Goal: Task Accomplishment & Management: Use online tool/utility

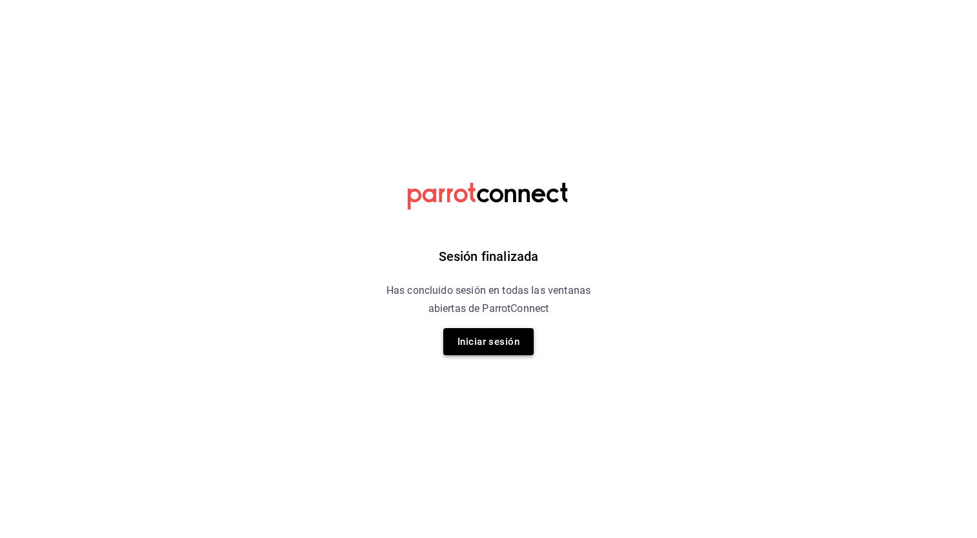
click at [494, 339] on button "Iniciar sesión" at bounding box center [488, 341] width 90 height 27
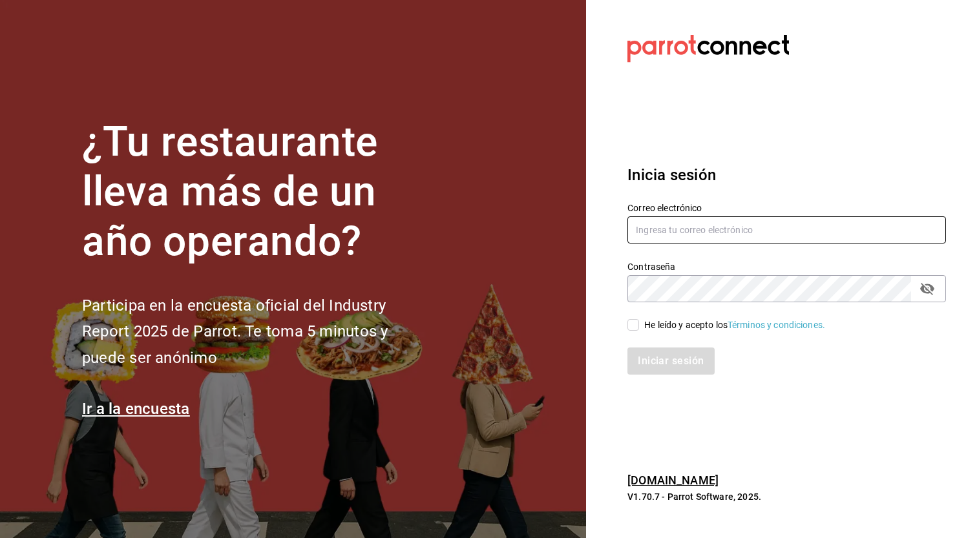
type input "[EMAIL_ADDRESS][DOMAIN_NAME]"
click at [700, 325] on div "He leído y acepto los Términos y condiciones." at bounding box center [734, 326] width 181 height 14
click at [639, 325] on input "He leído y acepto los Términos y condiciones." at bounding box center [633, 325] width 12 height 12
checkbox input "true"
click at [699, 341] on div "Iniciar sesión" at bounding box center [779, 353] width 334 height 43
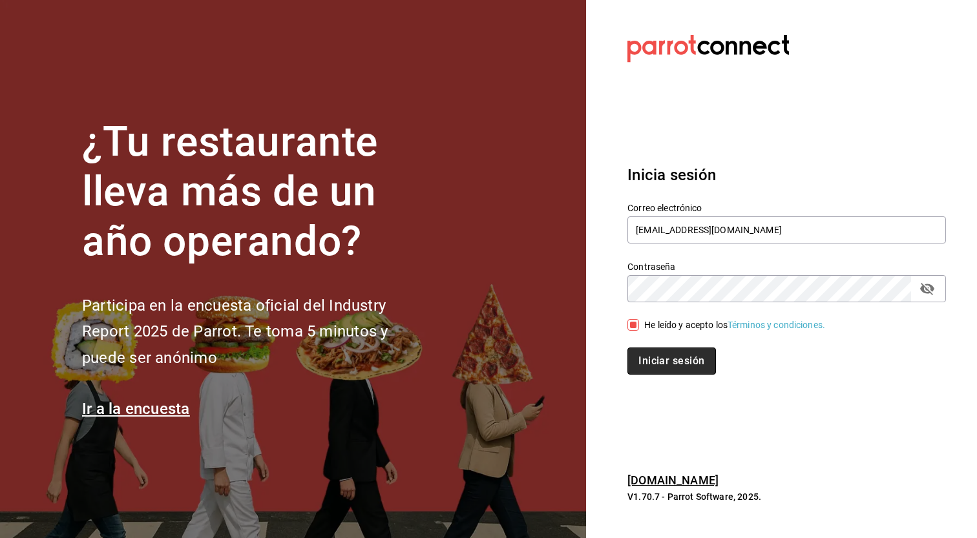
click at [693, 363] on button "Iniciar sesión" at bounding box center [671, 361] width 88 height 27
click at [693, 363] on div "Iniciar sesión" at bounding box center [786, 361] width 319 height 27
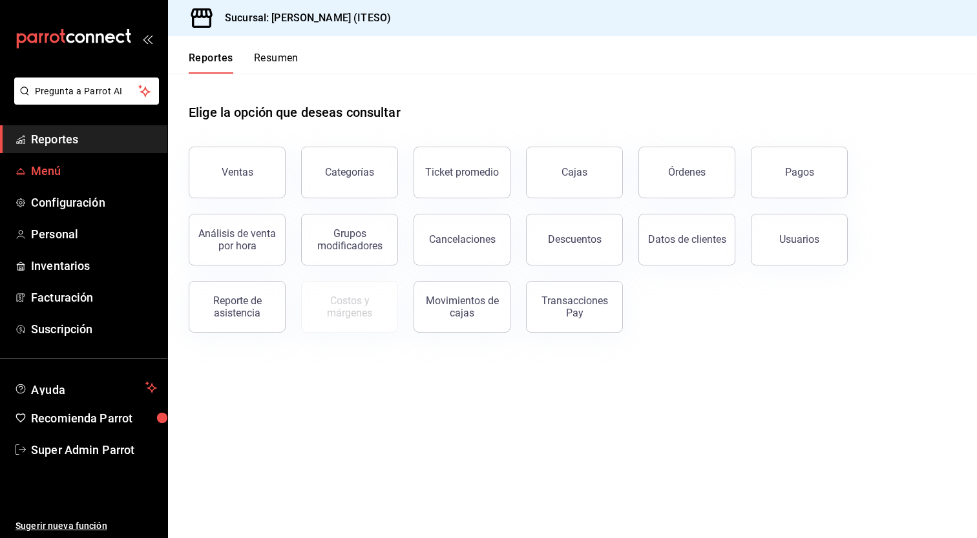
click at [72, 173] on span "Menú" at bounding box center [94, 170] width 126 height 17
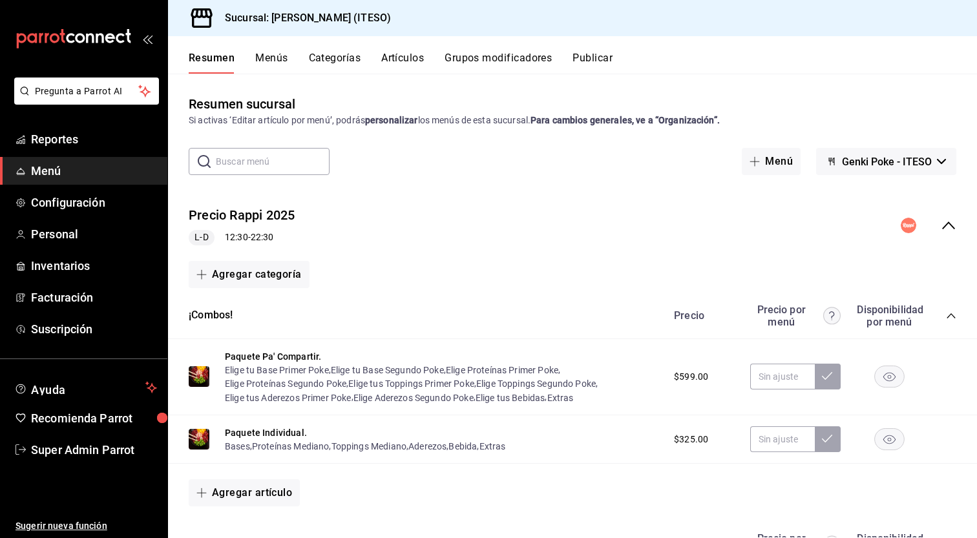
click at [474, 63] on button "Grupos modificadores" at bounding box center [498, 63] width 107 height 22
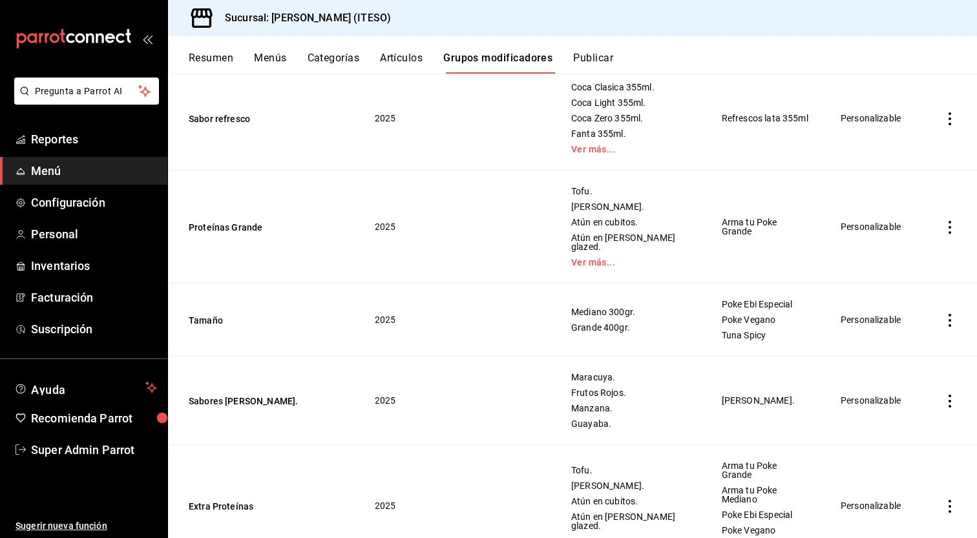
scroll to position [2306, 0]
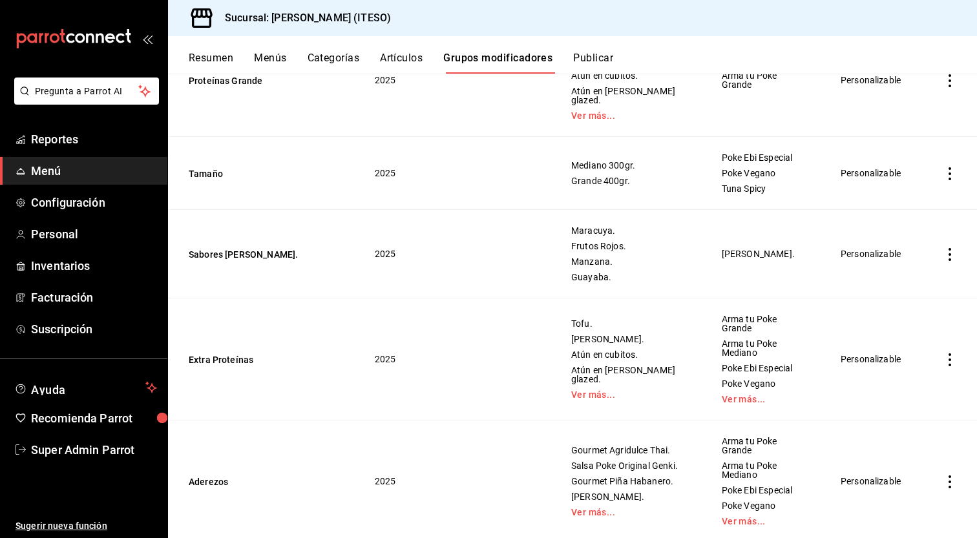
click at [403, 58] on button "Artículos" at bounding box center [401, 63] width 43 height 22
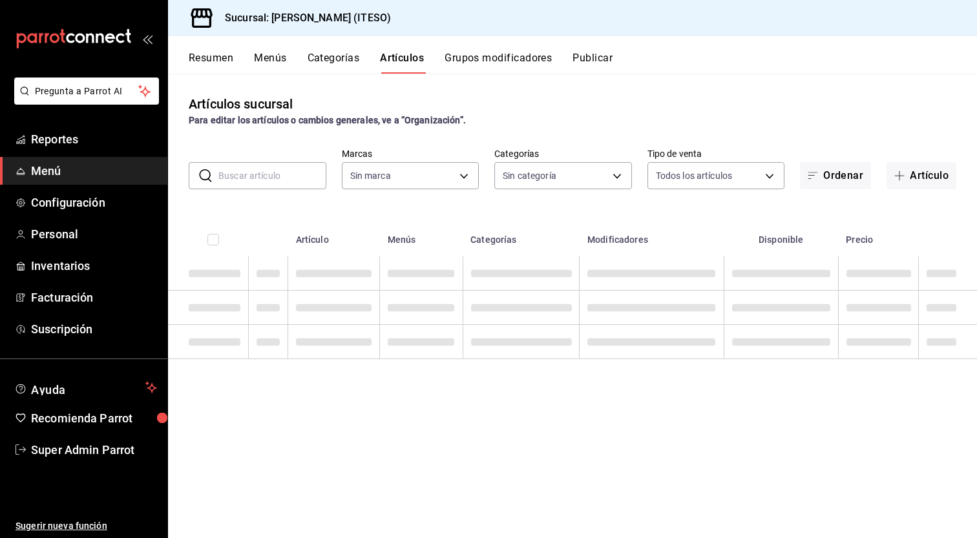
type input "e4188616-702a-4f91-9512-e9968cfe7d71"
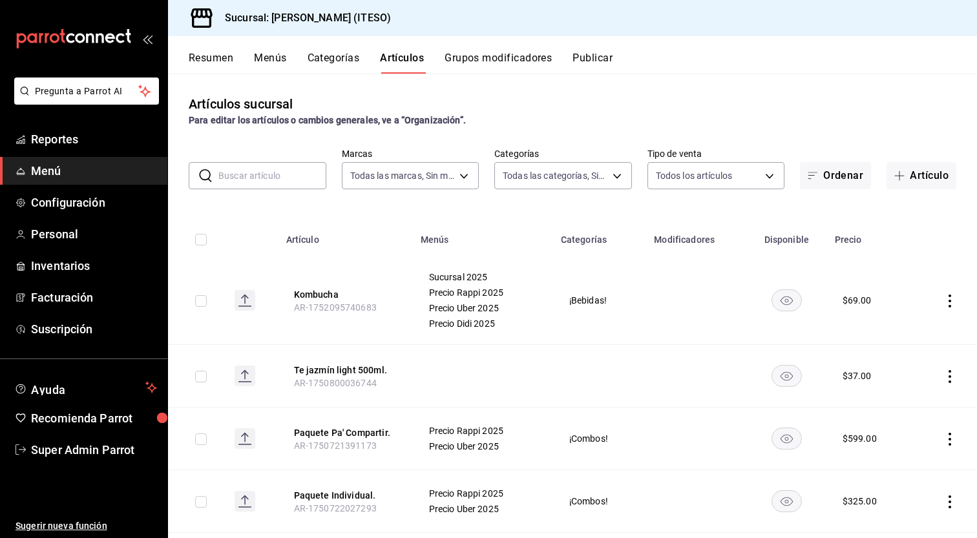
type input "0bc7cabd-96ad-48c5-9679-7df0877b7a7d,f00018ab-ccee-4443-8f32-e444ae930a5e,f7fc9…"
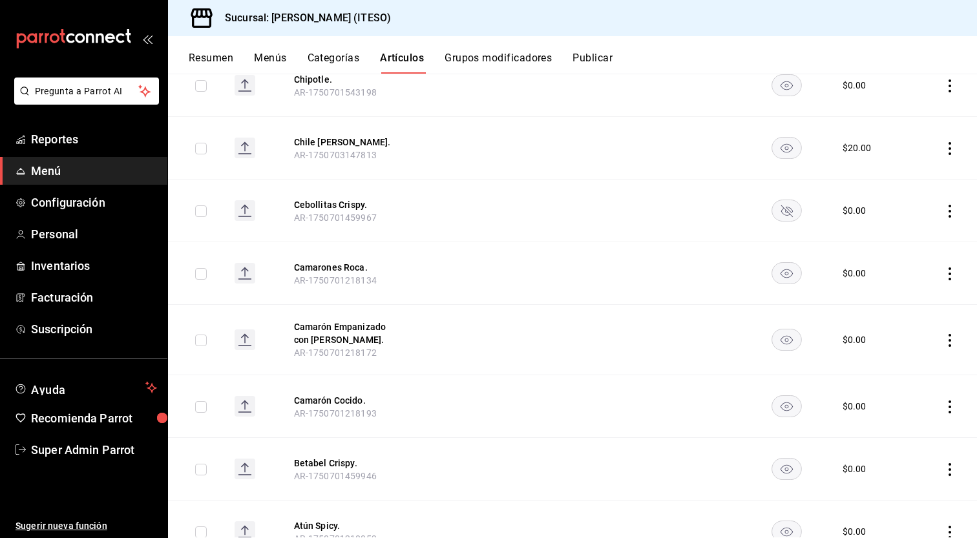
scroll to position [3575, 0]
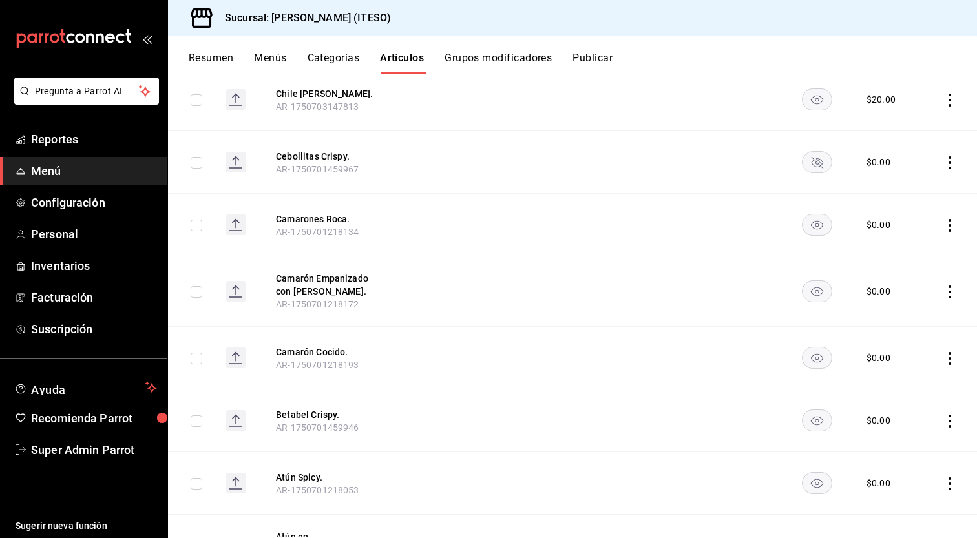
click at [804, 157] on rect "availability-product" at bounding box center [818, 162] width 30 height 21
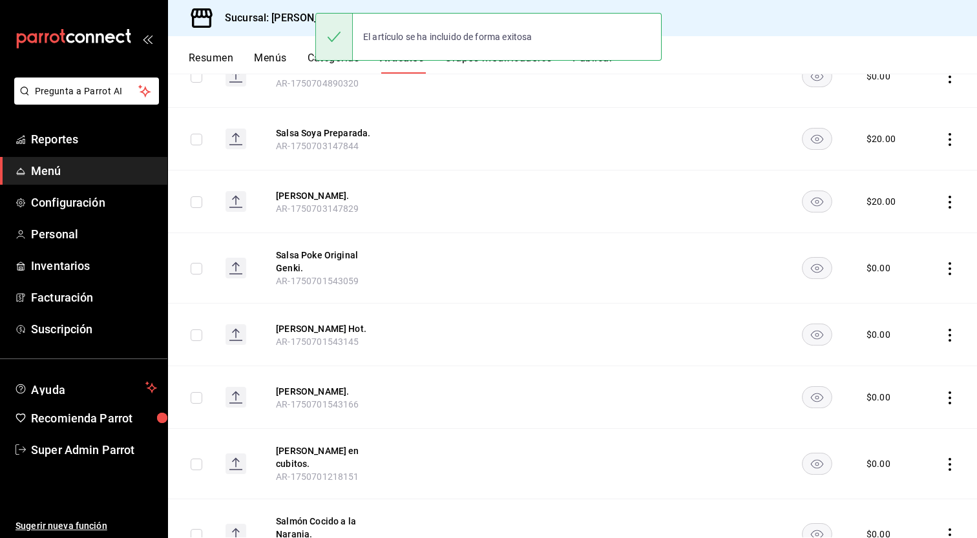
scroll to position [0, 0]
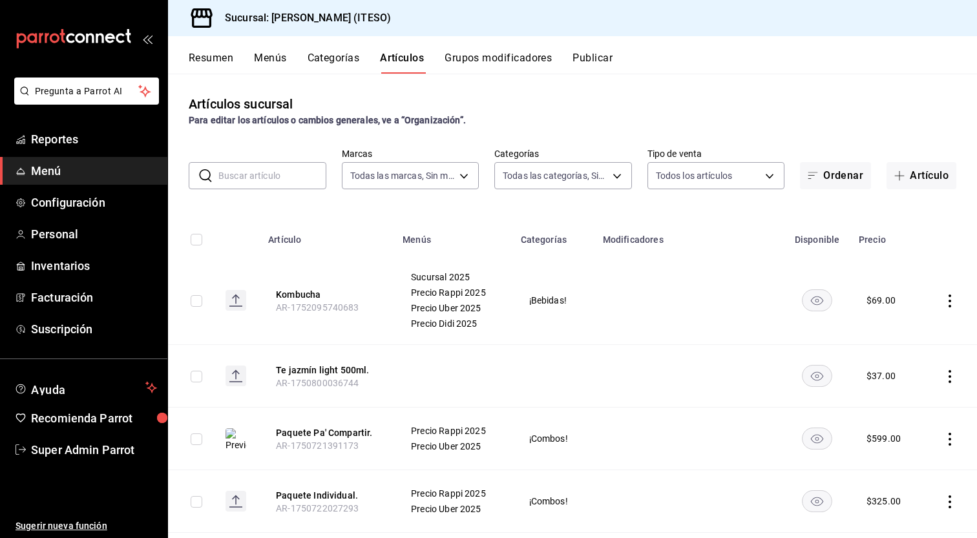
click at [610, 61] on button "Publicar" at bounding box center [593, 63] width 40 height 22
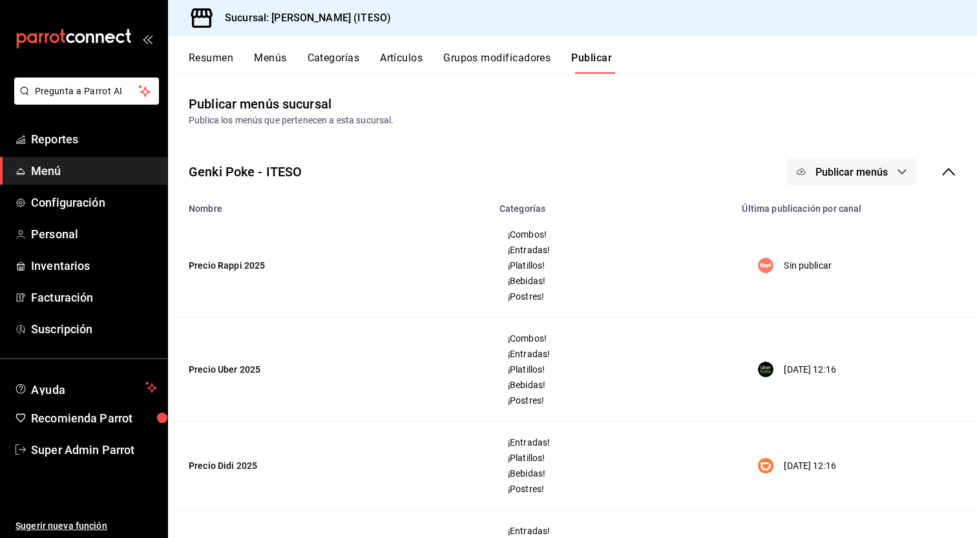
click at [833, 170] on span "Publicar menús" at bounding box center [852, 172] width 72 height 12
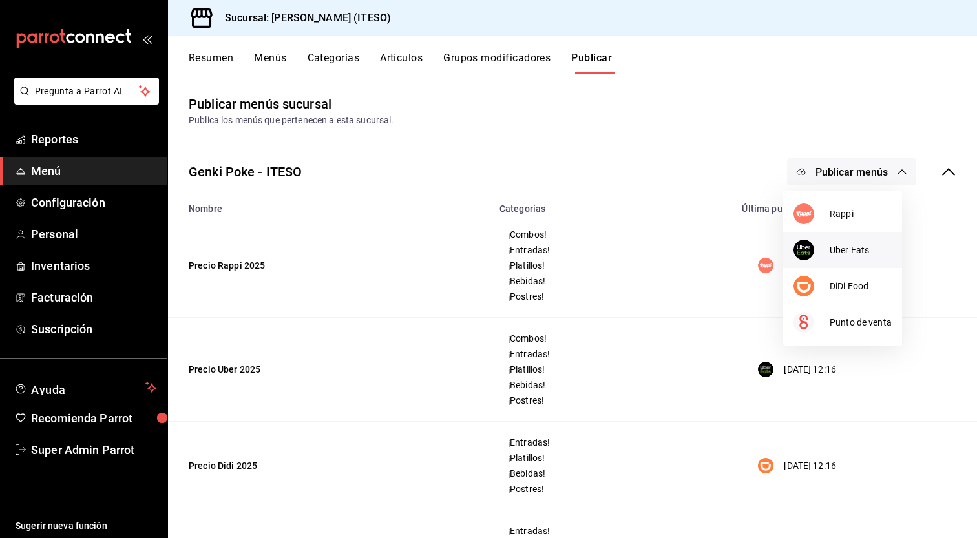
click at [845, 254] on span "Uber Eats" at bounding box center [861, 251] width 62 height 14
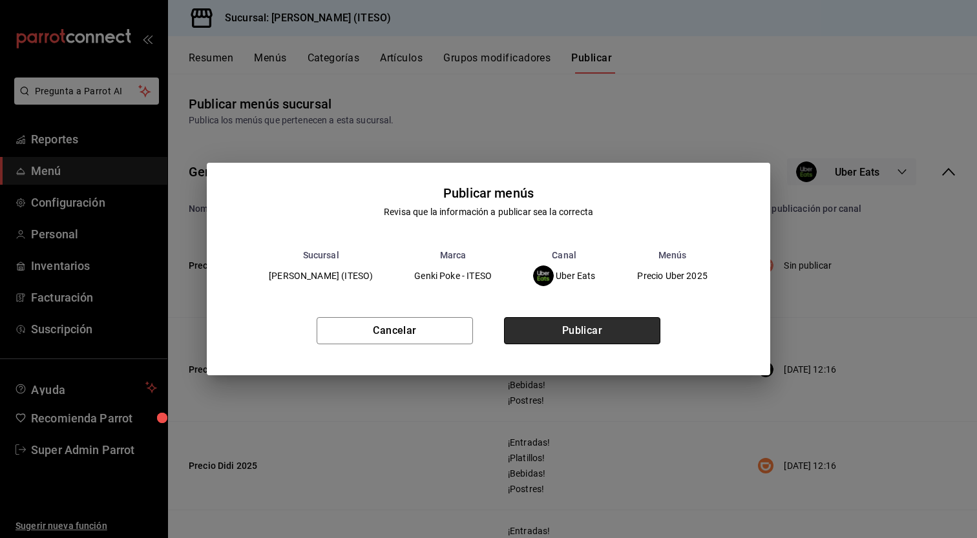
click at [602, 327] on button "Publicar" at bounding box center [582, 330] width 156 height 27
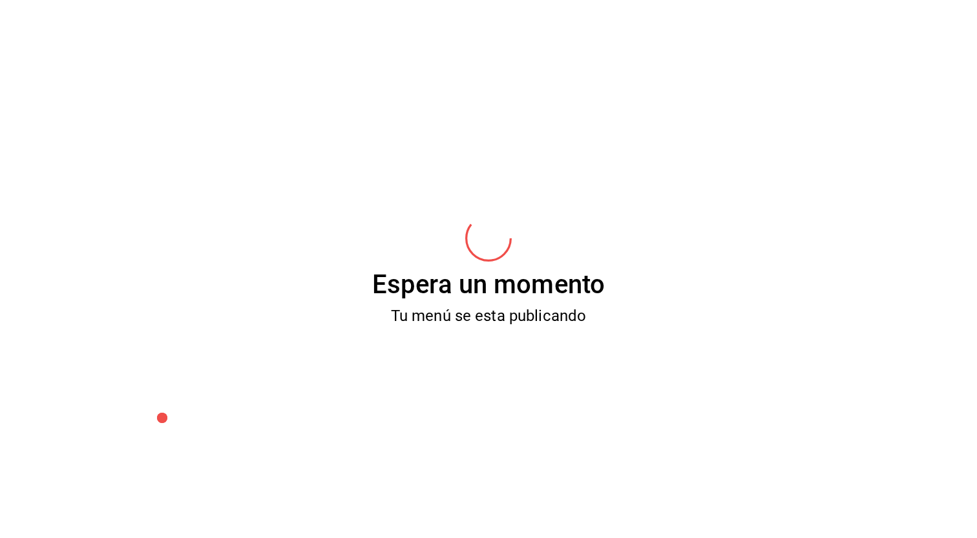
click at [602, 327] on div "Espera un momento Tu menú se esta publicando" at bounding box center [488, 269] width 977 height 538
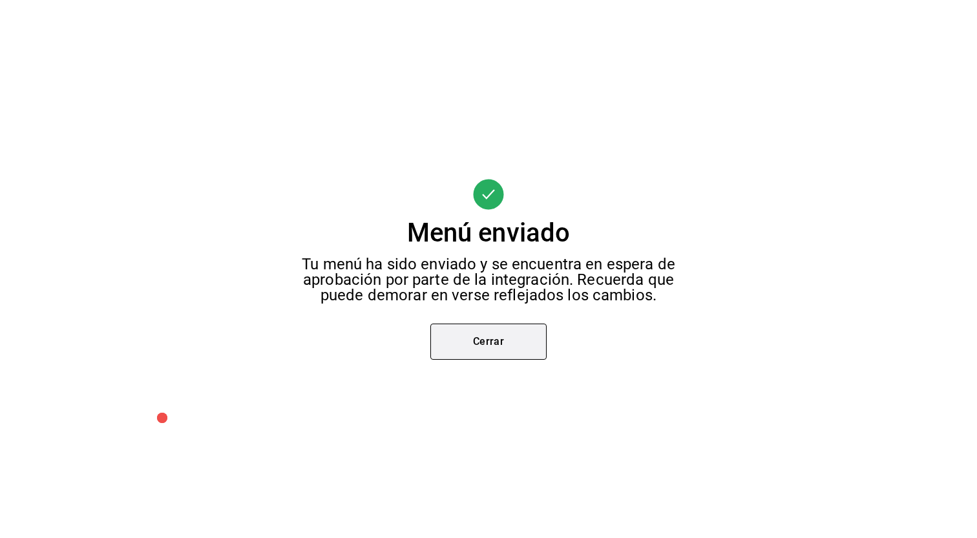
click at [510, 341] on button "Cerrar" at bounding box center [488, 342] width 116 height 36
click at [510, 341] on div "Menú enviado Tu menú ha sido enviado y se encuentra en espera de aprobación por…" at bounding box center [488, 269] width 977 height 538
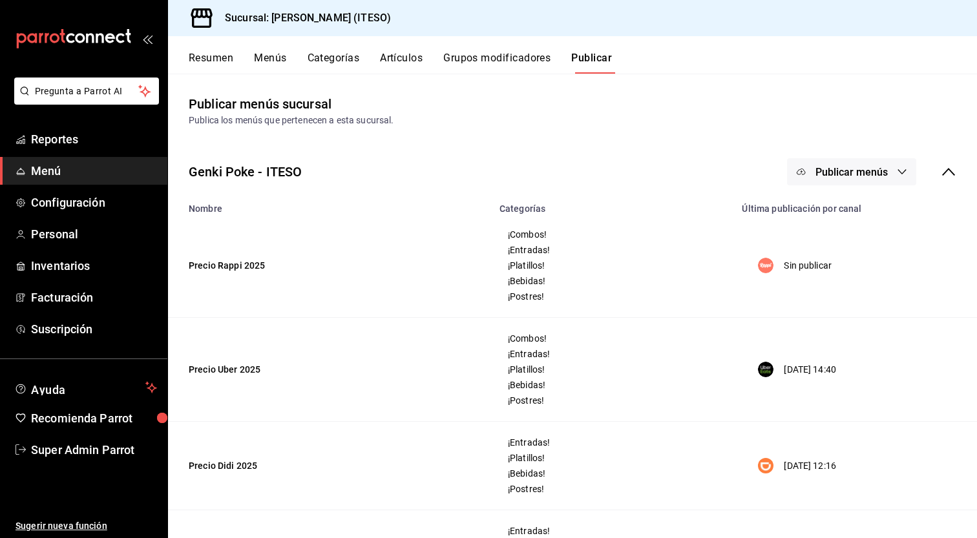
click at [510, 341] on div at bounding box center [488, 269] width 977 height 538
click at [857, 167] on span "Publicar menús" at bounding box center [852, 172] width 72 height 12
click at [857, 167] on div at bounding box center [488, 269] width 977 height 538
click at [857, 175] on span "Publicar menús" at bounding box center [852, 172] width 72 height 12
click at [858, 175] on div at bounding box center [488, 269] width 977 height 538
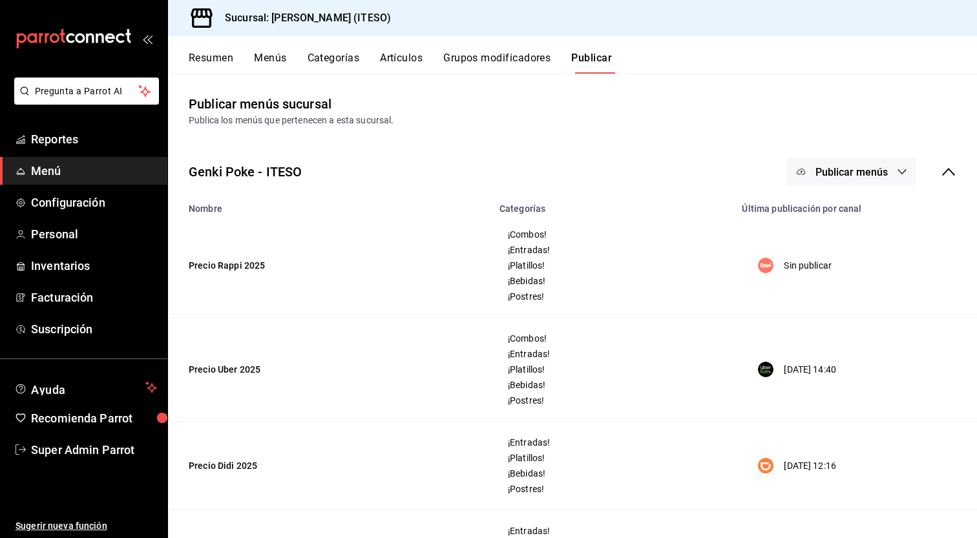
click at [886, 163] on button "Publicar menús" at bounding box center [851, 171] width 129 height 27
click at [886, 163] on div at bounding box center [488, 269] width 977 height 538
click at [898, 168] on icon "button" at bounding box center [902, 172] width 10 height 10
click at [897, 168] on div at bounding box center [488, 269] width 977 height 538
click at [897, 174] on icon "button" at bounding box center [902, 172] width 10 height 10
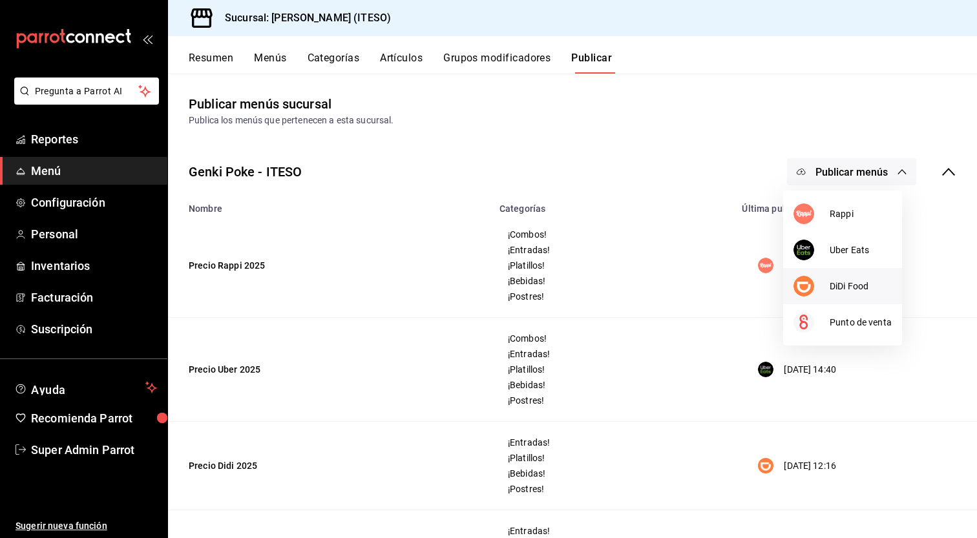
click at [848, 290] on span "DiDi Food" at bounding box center [861, 287] width 62 height 14
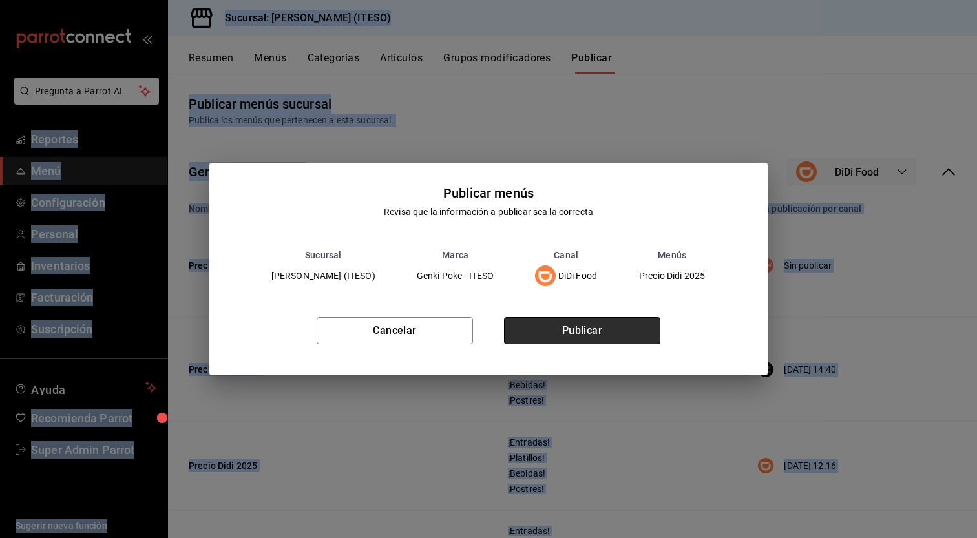
click at [616, 340] on button "Publicar" at bounding box center [582, 330] width 156 height 27
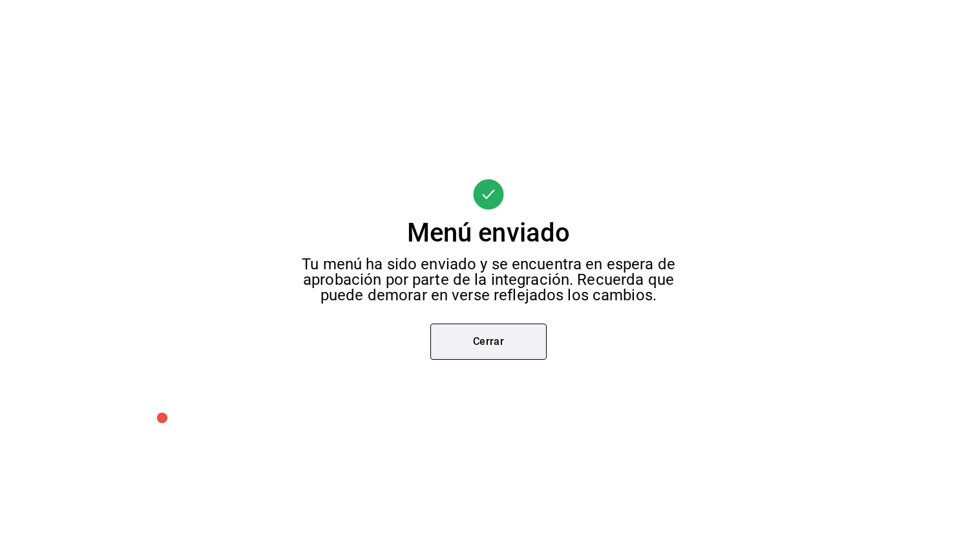
click at [501, 335] on button "Cerrar" at bounding box center [488, 342] width 116 height 36
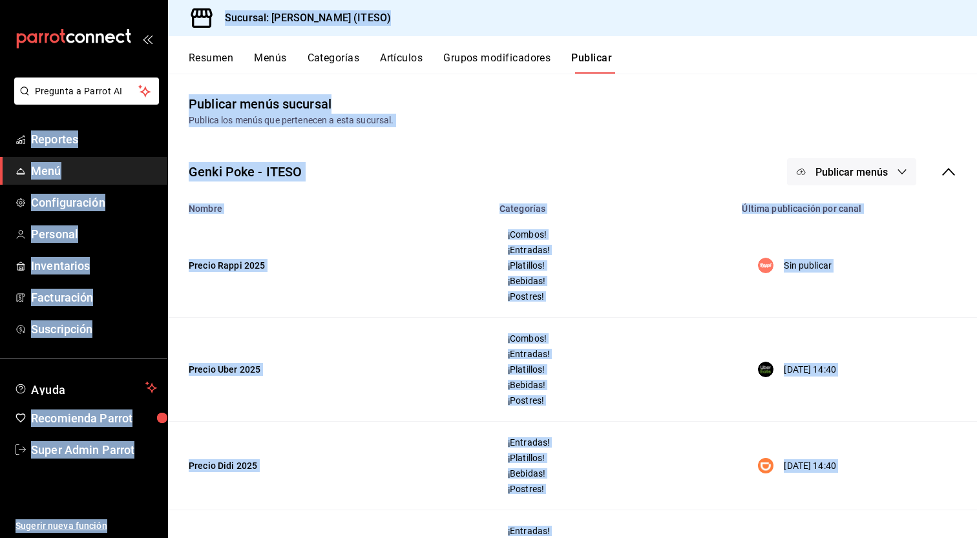
click at [78, 176] on span "Menú" at bounding box center [94, 170] width 126 height 17
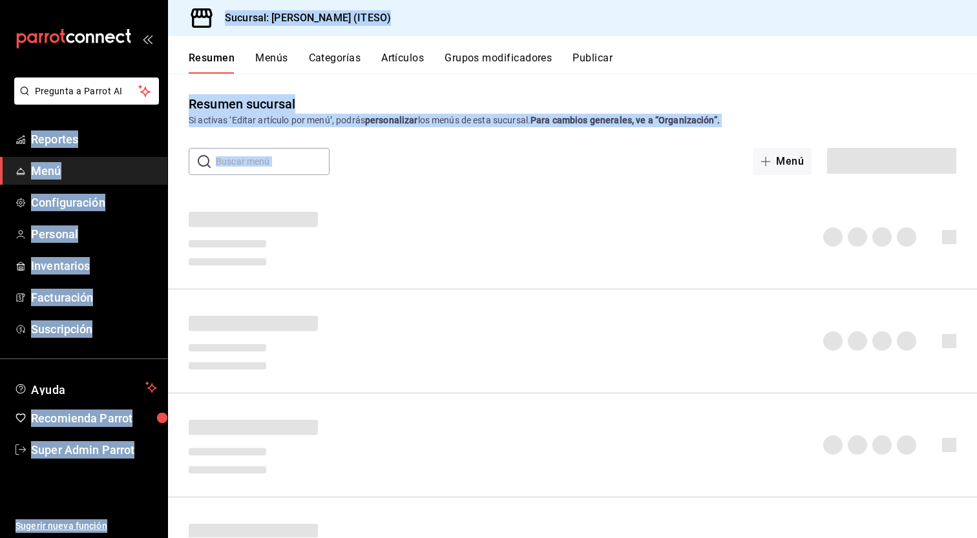
click at [78, 176] on span "Menú" at bounding box center [94, 170] width 126 height 17
